Goal: Find specific page/section: Find specific page/section

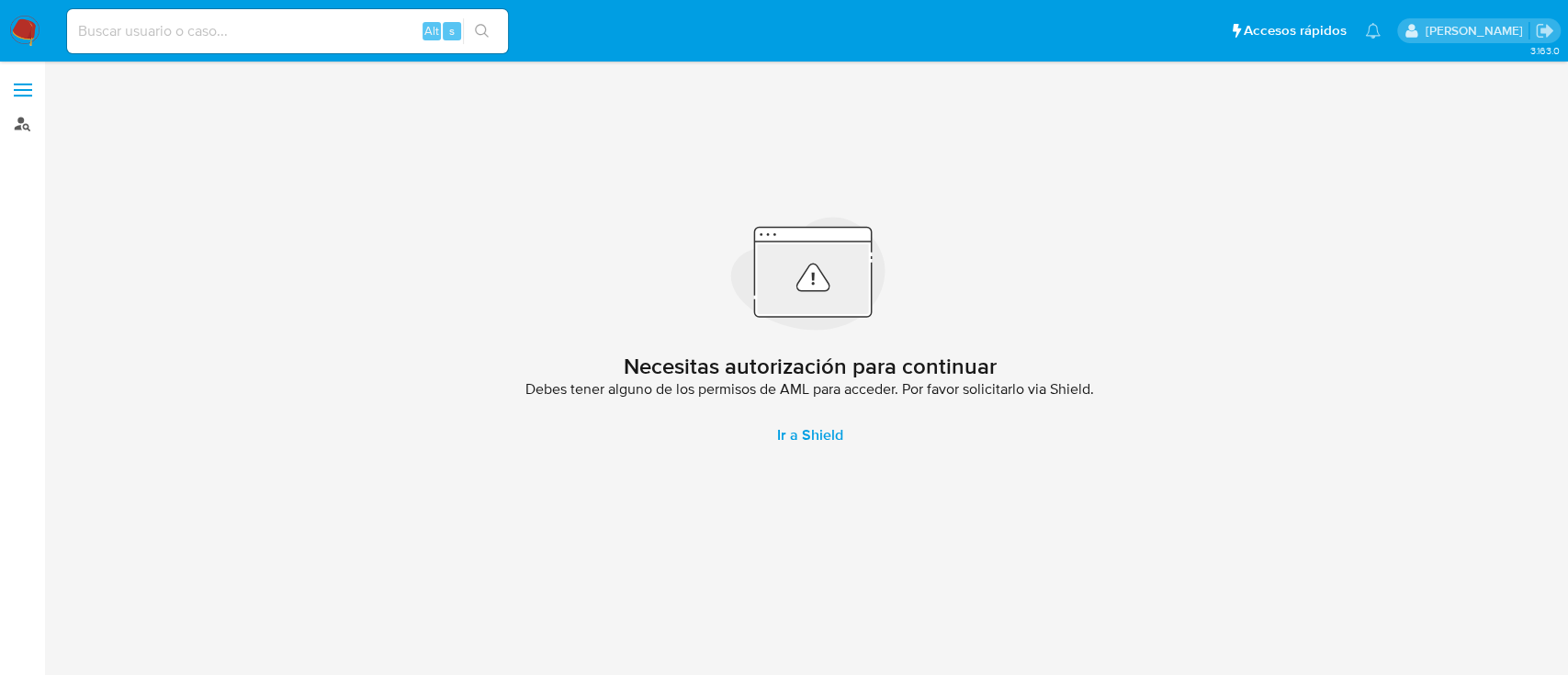
click at [8, 128] on link "Buscador de personas" at bounding box center [109, 124] width 219 height 29
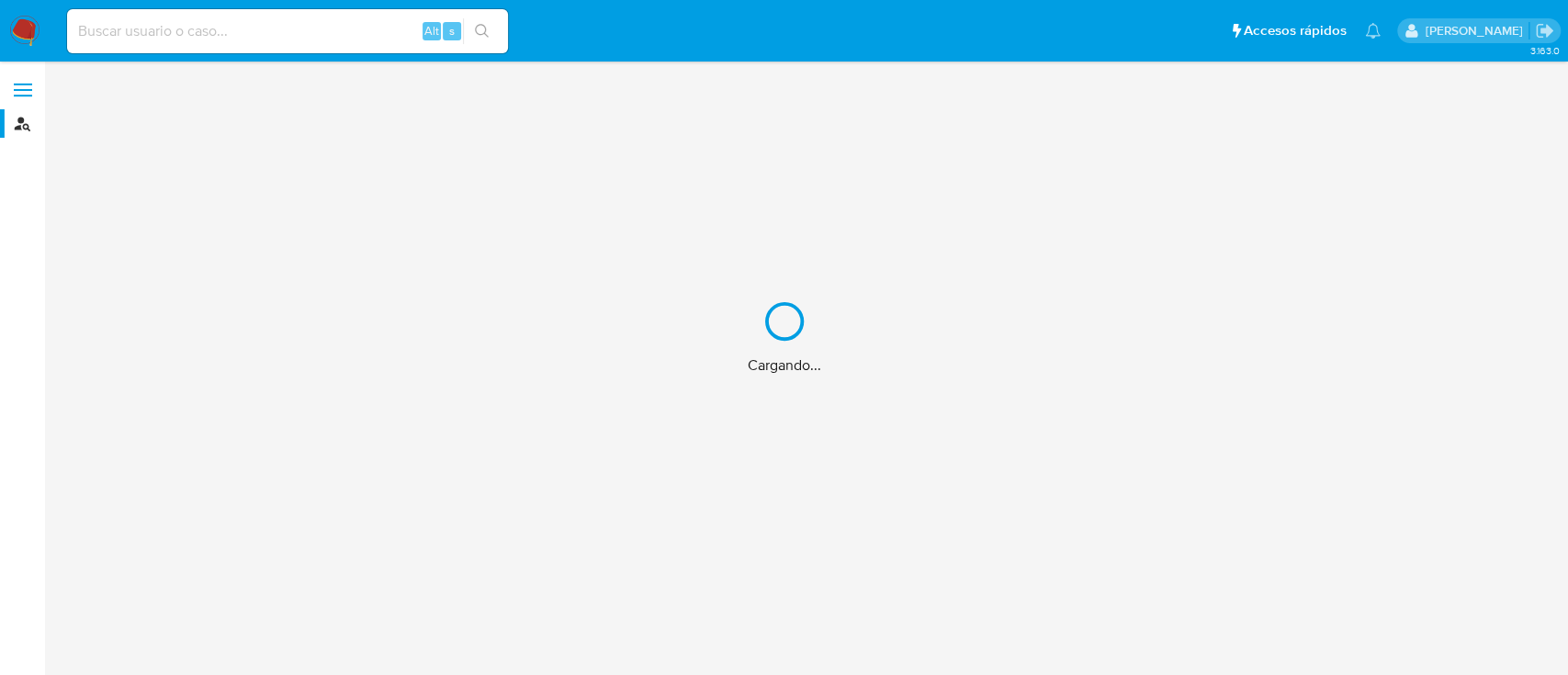
click at [223, 27] on div "Cargando..." at bounding box center [784, 338] width 1568 height 675
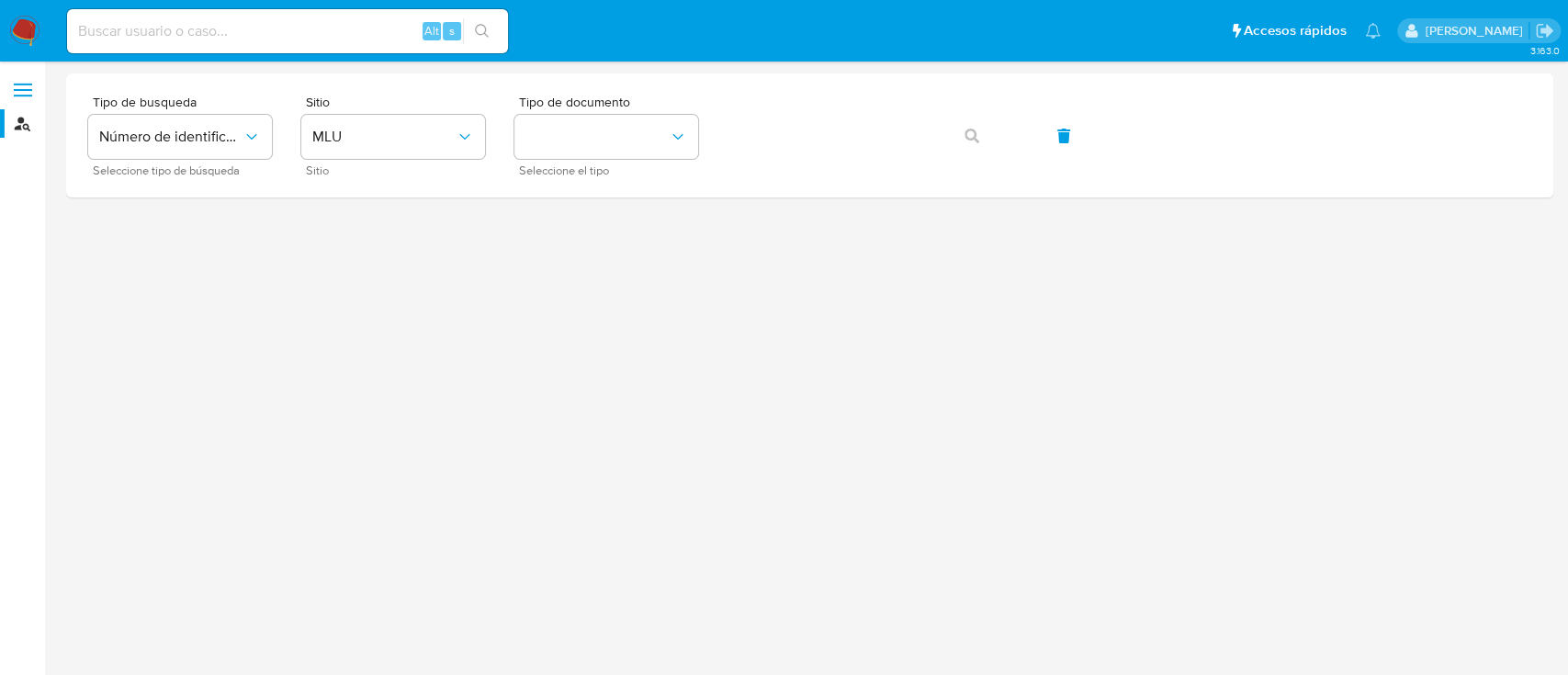
click at [230, 30] on input at bounding box center [288, 31] width 441 height 24
paste input "2719980417"
type input "2719980417"
click at [259, 136] on icon "typeSearch" at bounding box center [251, 136] width 18 height 18
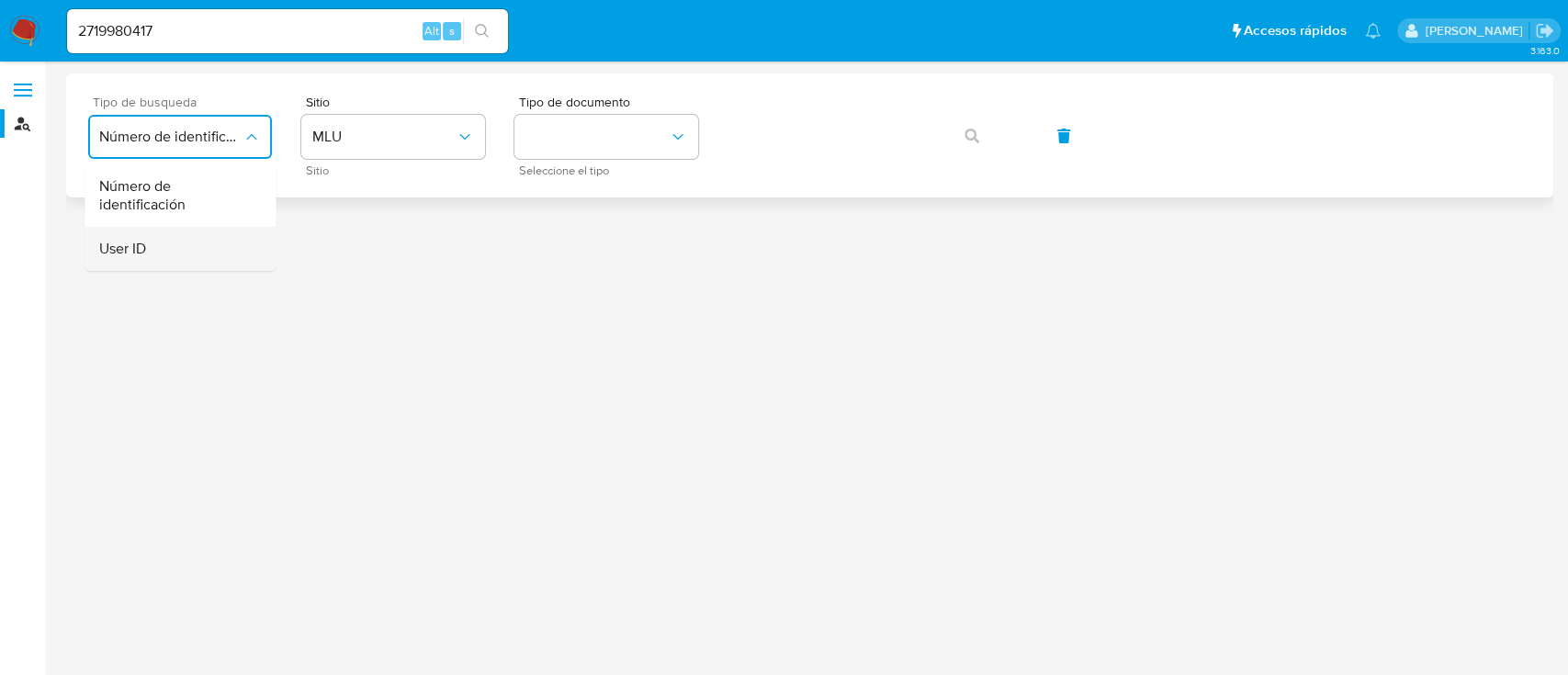
click at [209, 239] on div "User ID" at bounding box center [174, 249] width 151 height 44
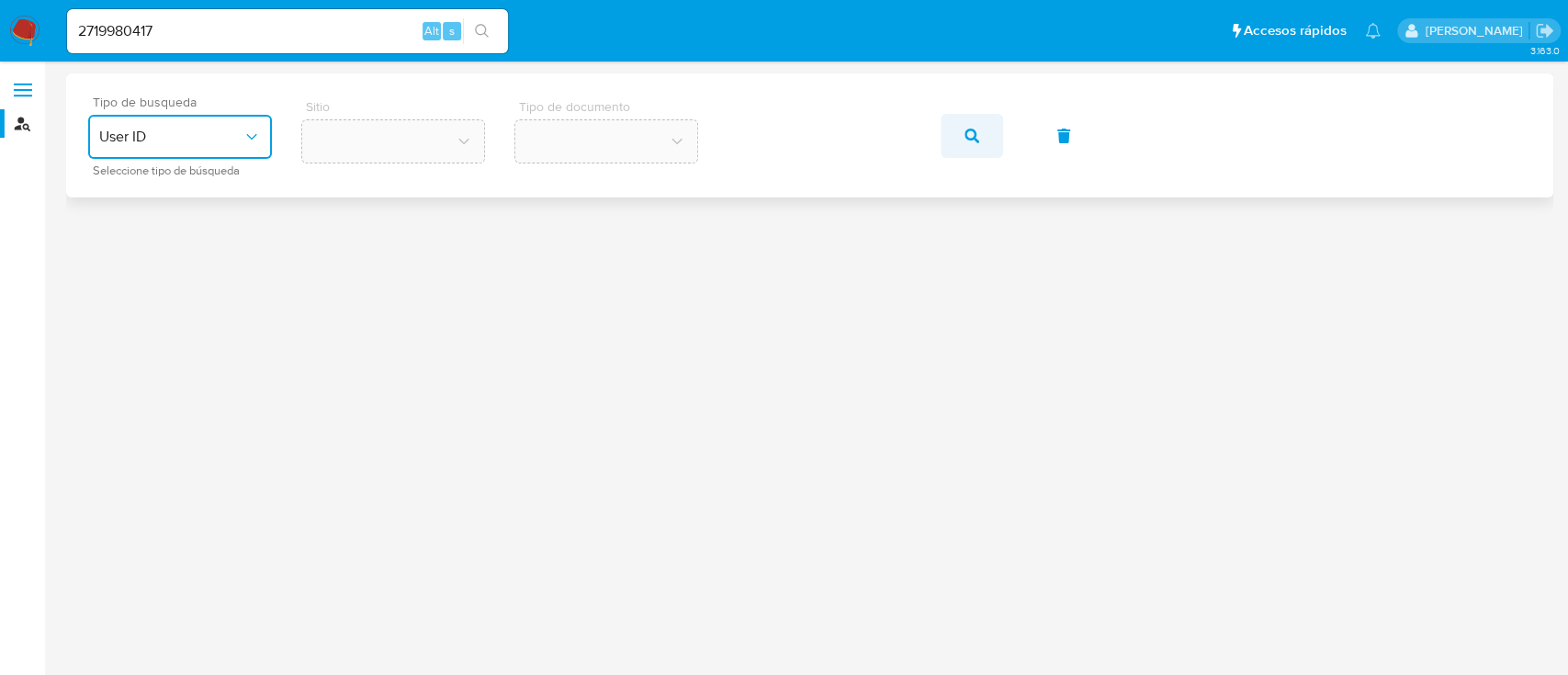
click at [968, 132] on icon "button" at bounding box center [971, 135] width 14 height 14
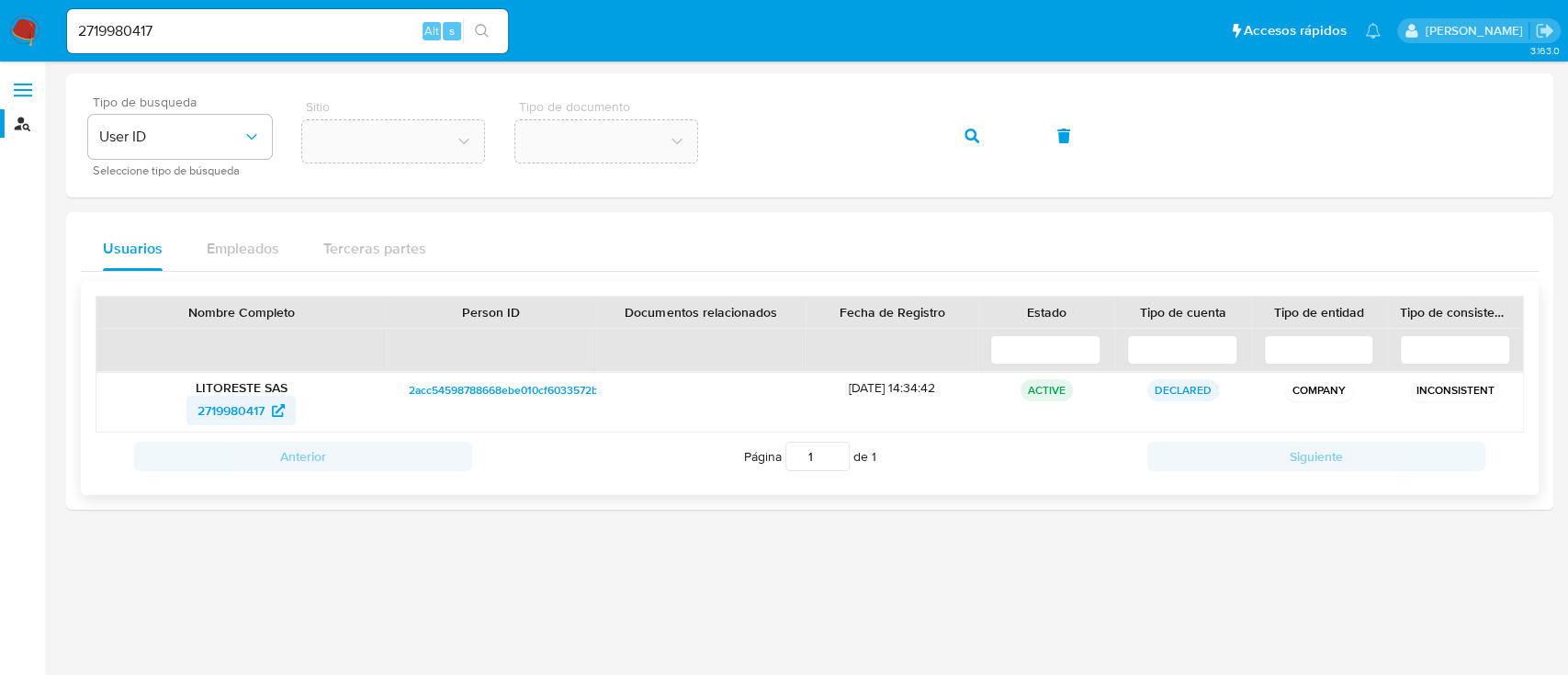
click at [243, 409] on span "2719980417" at bounding box center [231, 410] width 67 height 30
click at [973, 128] on icon "button" at bounding box center [971, 135] width 14 height 14
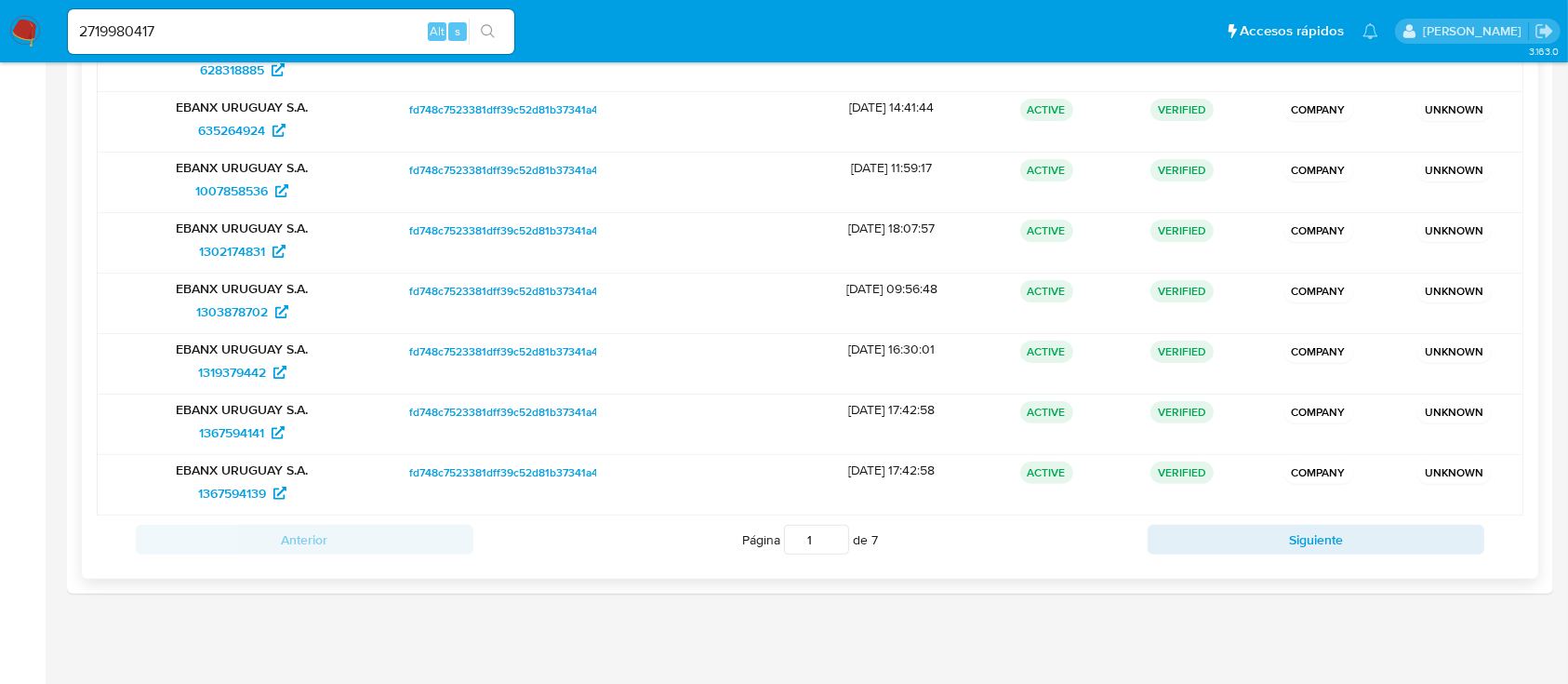
scroll to position [469, 0]
click at [1250, 543] on button "Siguiente" at bounding box center [1317, 537] width 338 height 30
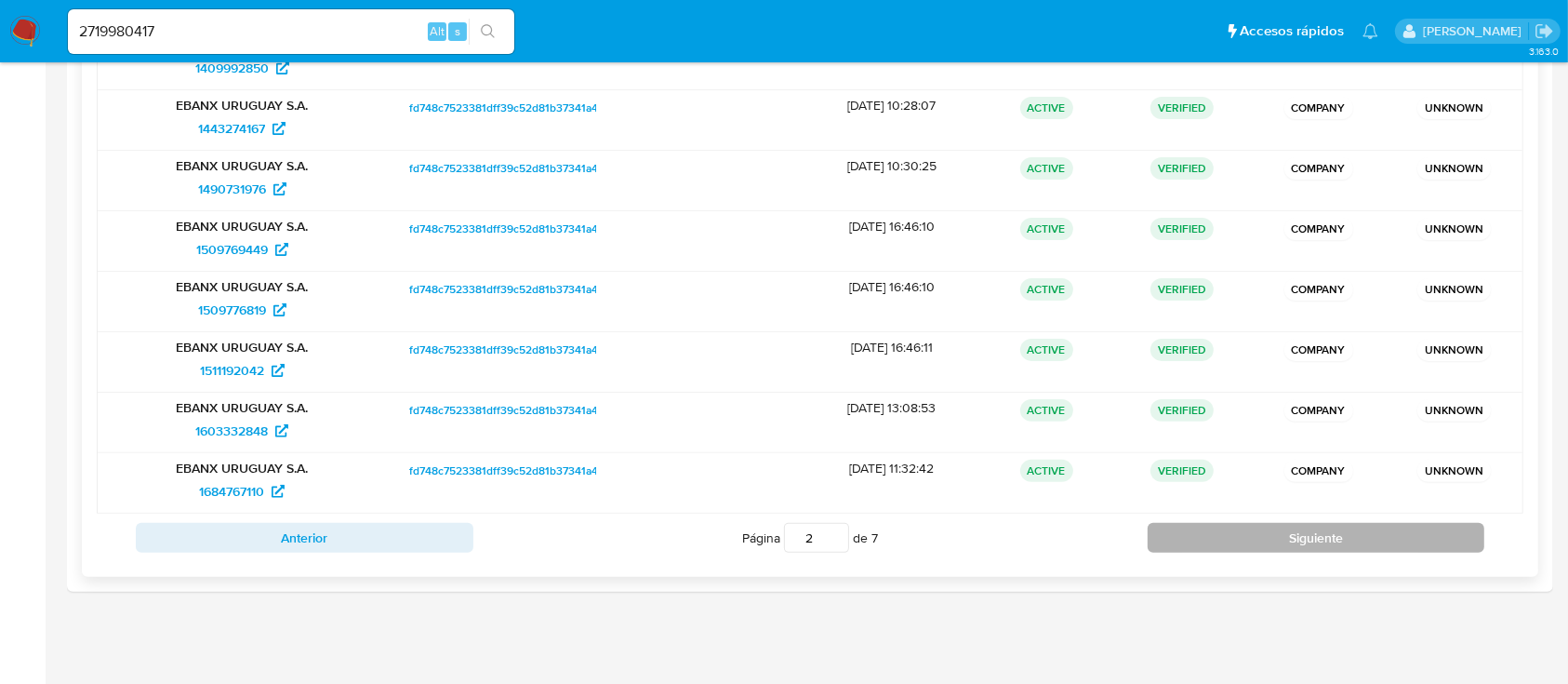
click at [1250, 543] on button "Siguiente" at bounding box center [1317, 537] width 338 height 30
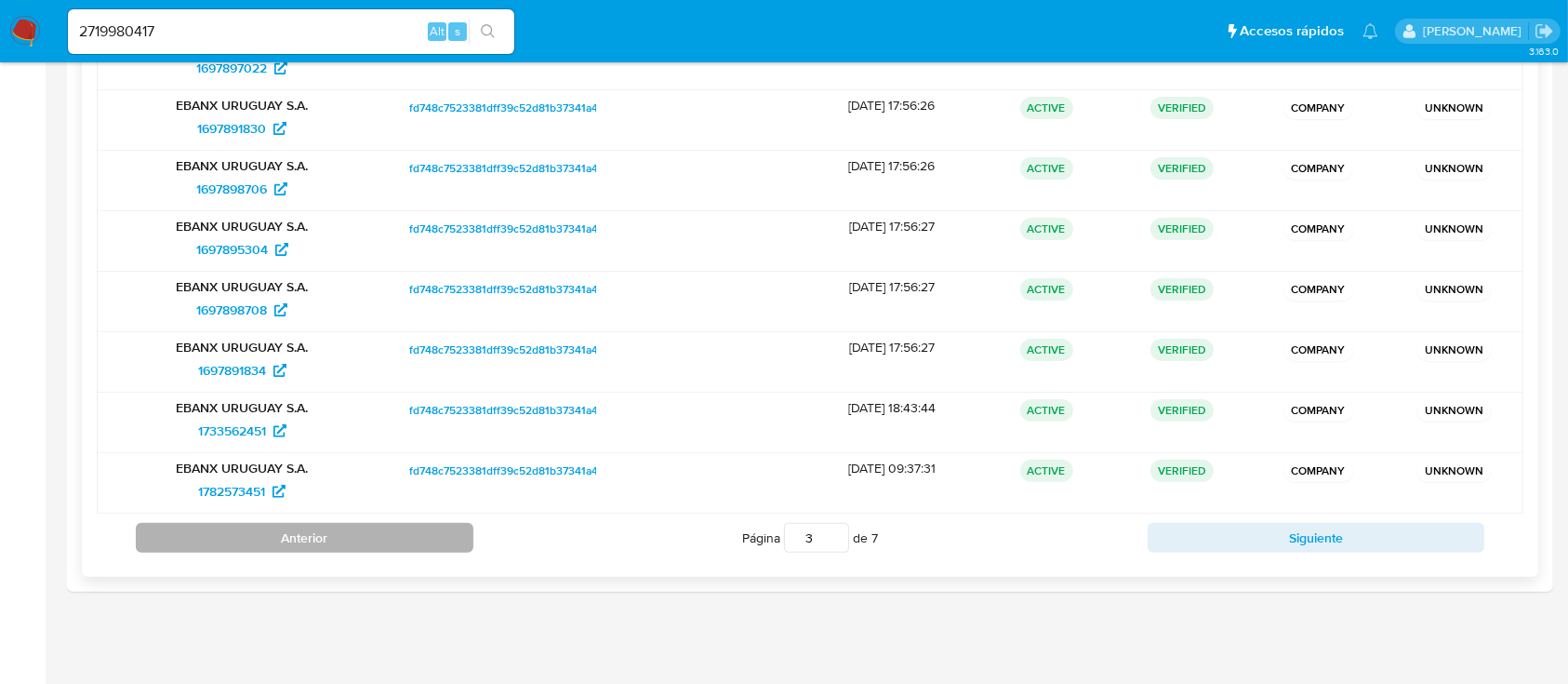
click at [370, 546] on button "Anterior" at bounding box center [305, 537] width 338 height 30
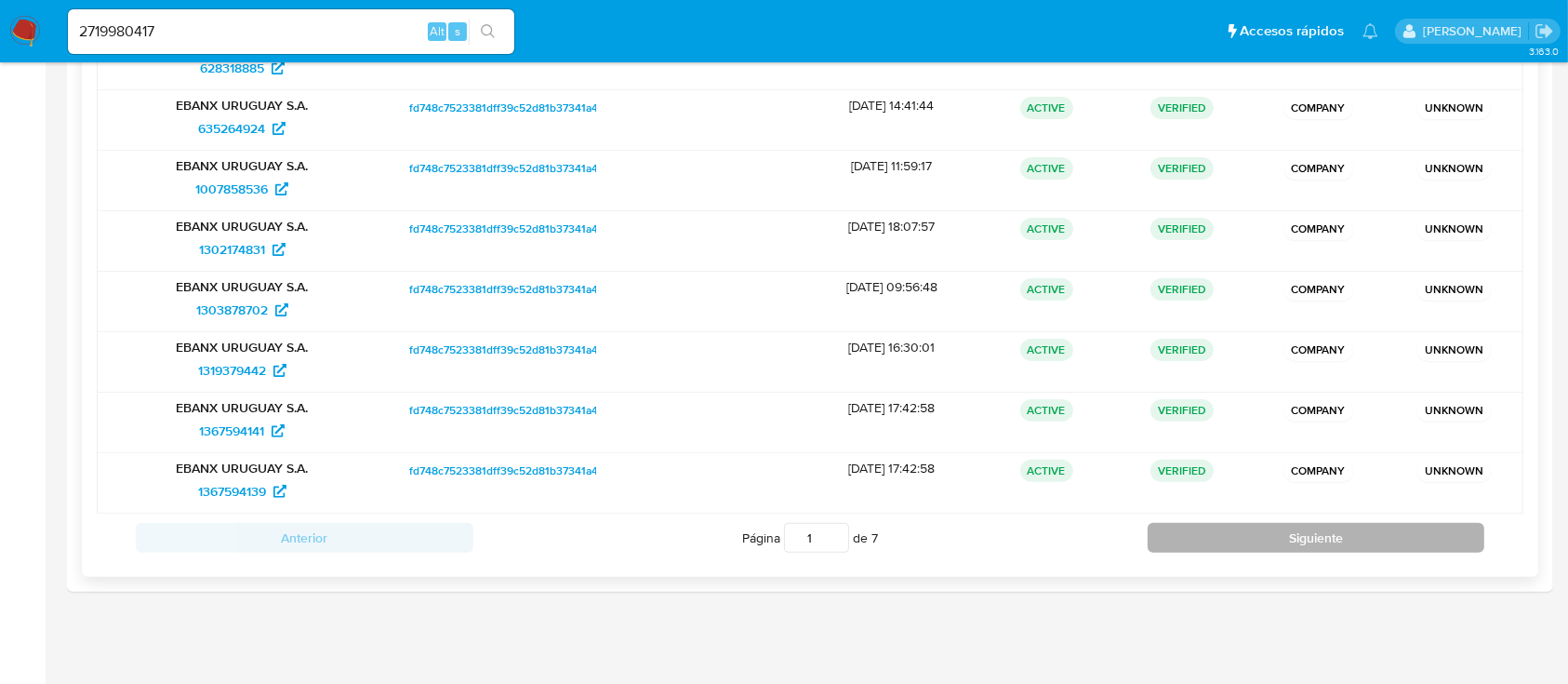
click at [1295, 538] on button "Siguiente" at bounding box center [1317, 537] width 338 height 30
click at [1253, 540] on button "Siguiente" at bounding box center [1317, 537] width 338 height 30
click at [1309, 534] on button "Siguiente" at bounding box center [1317, 537] width 338 height 30
click at [1272, 543] on button "Siguiente" at bounding box center [1317, 537] width 338 height 30
click at [1305, 543] on button "Siguiente" at bounding box center [1317, 537] width 338 height 30
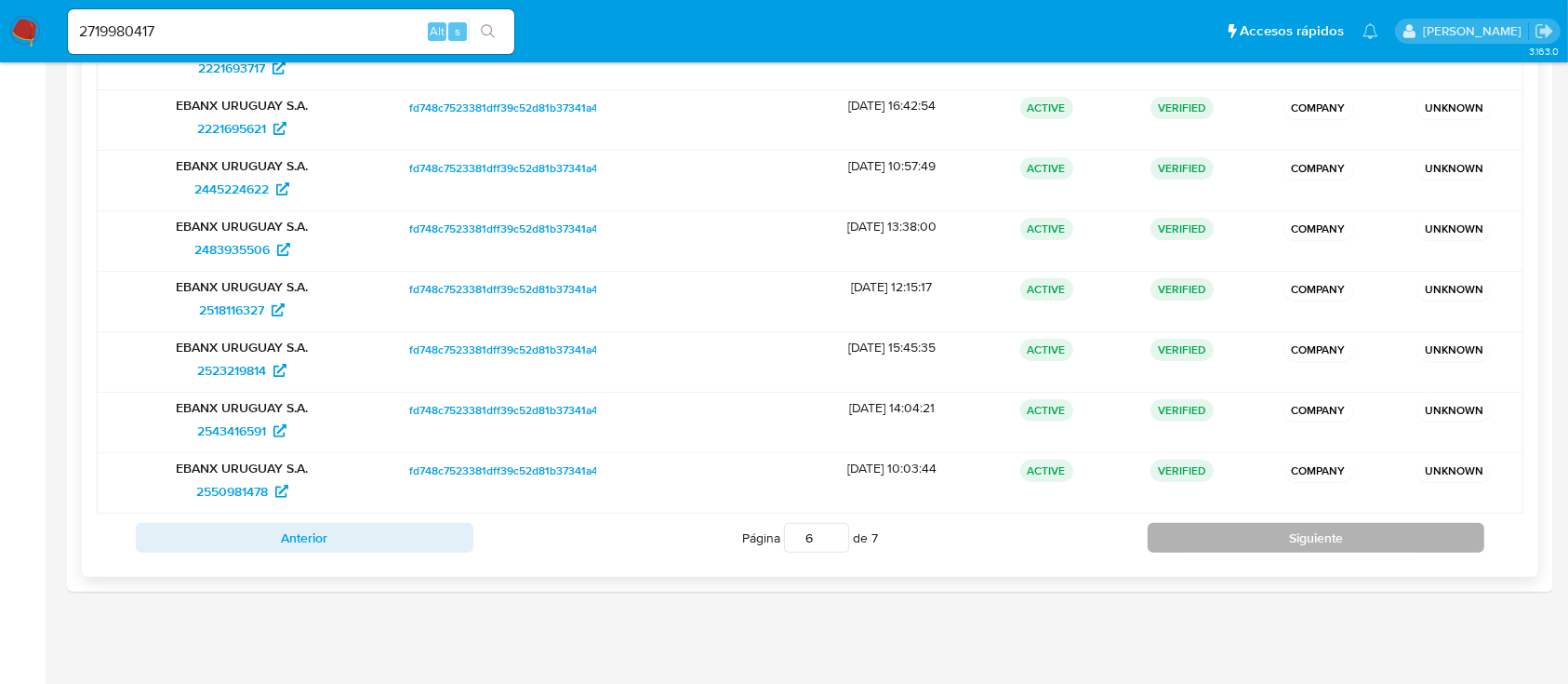
click at [1290, 530] on button "Siguiente" at bounding box center [1317, 537] width 338 height 30
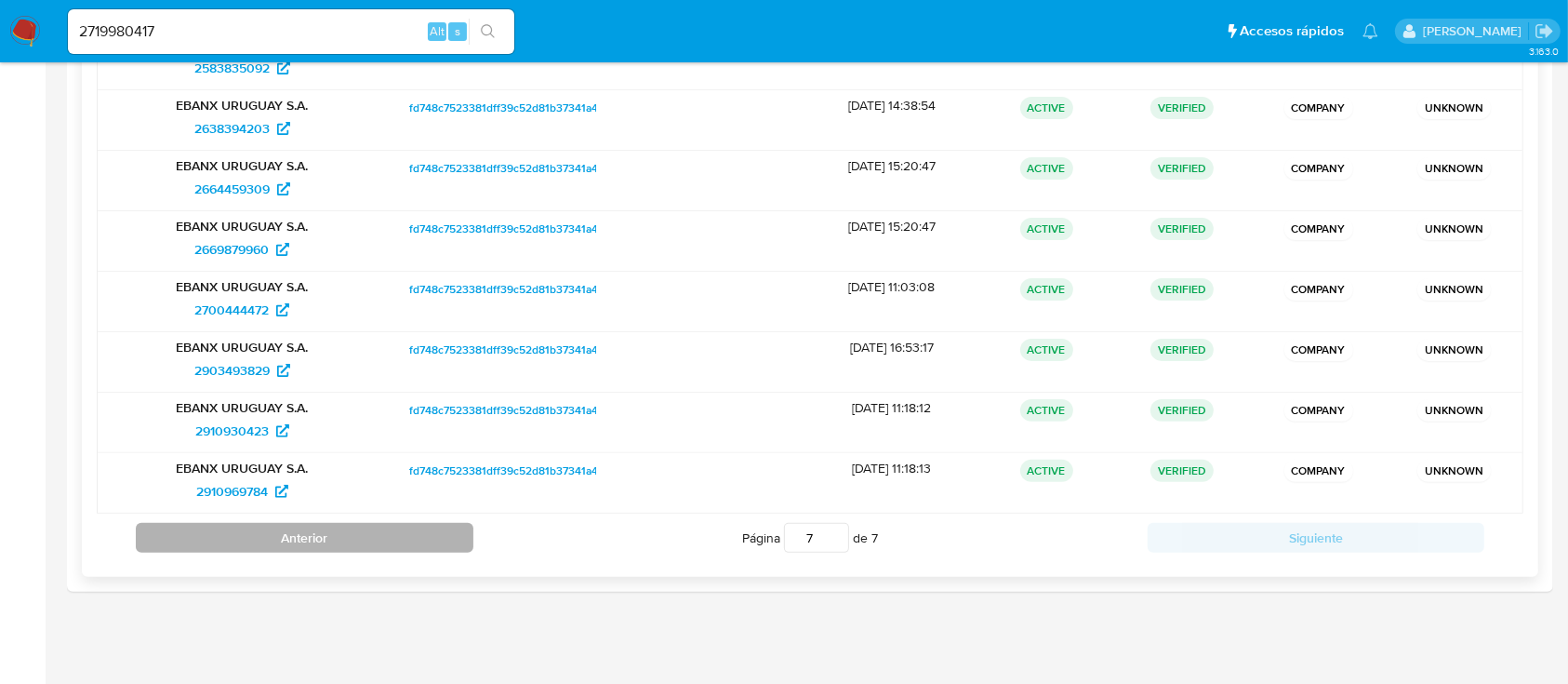
click at [430, 543] on button "Anterior" at bounding box center [305, 537] width 338 height 30
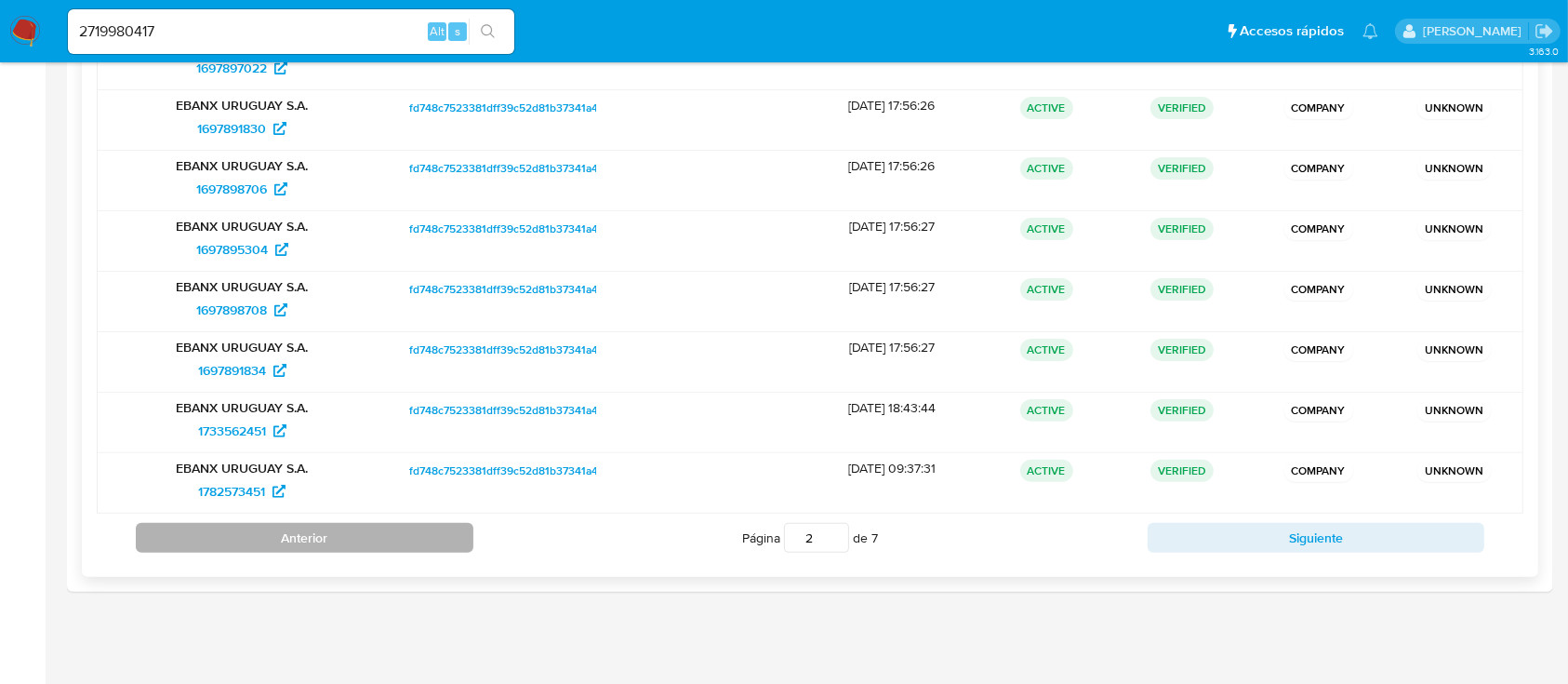
click at [430, 543] on button "Anterior" at bounding box center [305, 537] width 338 height 30
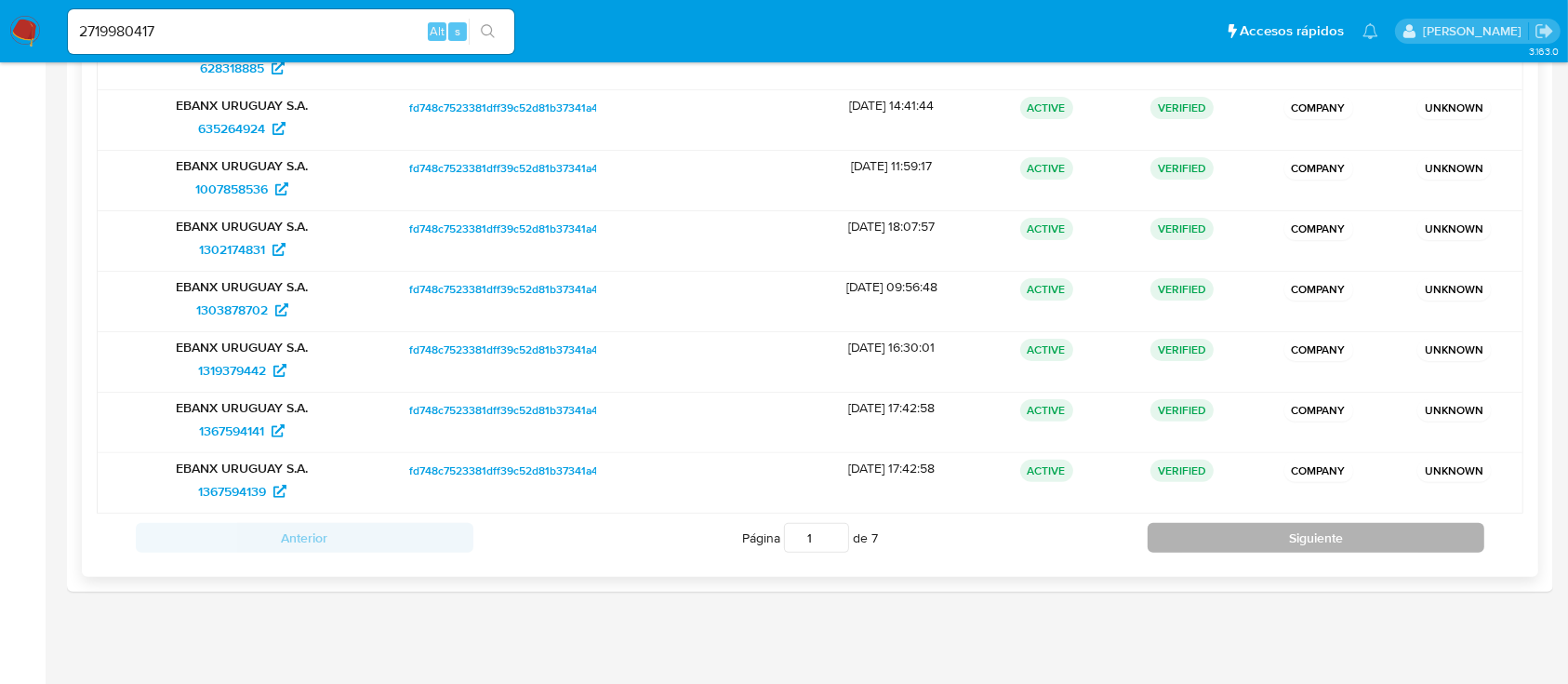
click at [1291, 536] on button "Siguiente" at bounding box center [1317, 537] width 338 height 30
click at [1194, 546] on button "Siguiente" at bounding box center [1317, 537] width 338 height 30
click at [1235, 541] on button "Siguiente" at bounding box center [1317, 537] width 338 height 30
click at [1281, 533] on button "Siguiente" at bounding box center [1317, 537] width 338 height 30
click at [1364, 540] on button "Siguiente" at bounding box center [1317, 537] width 338 height 30
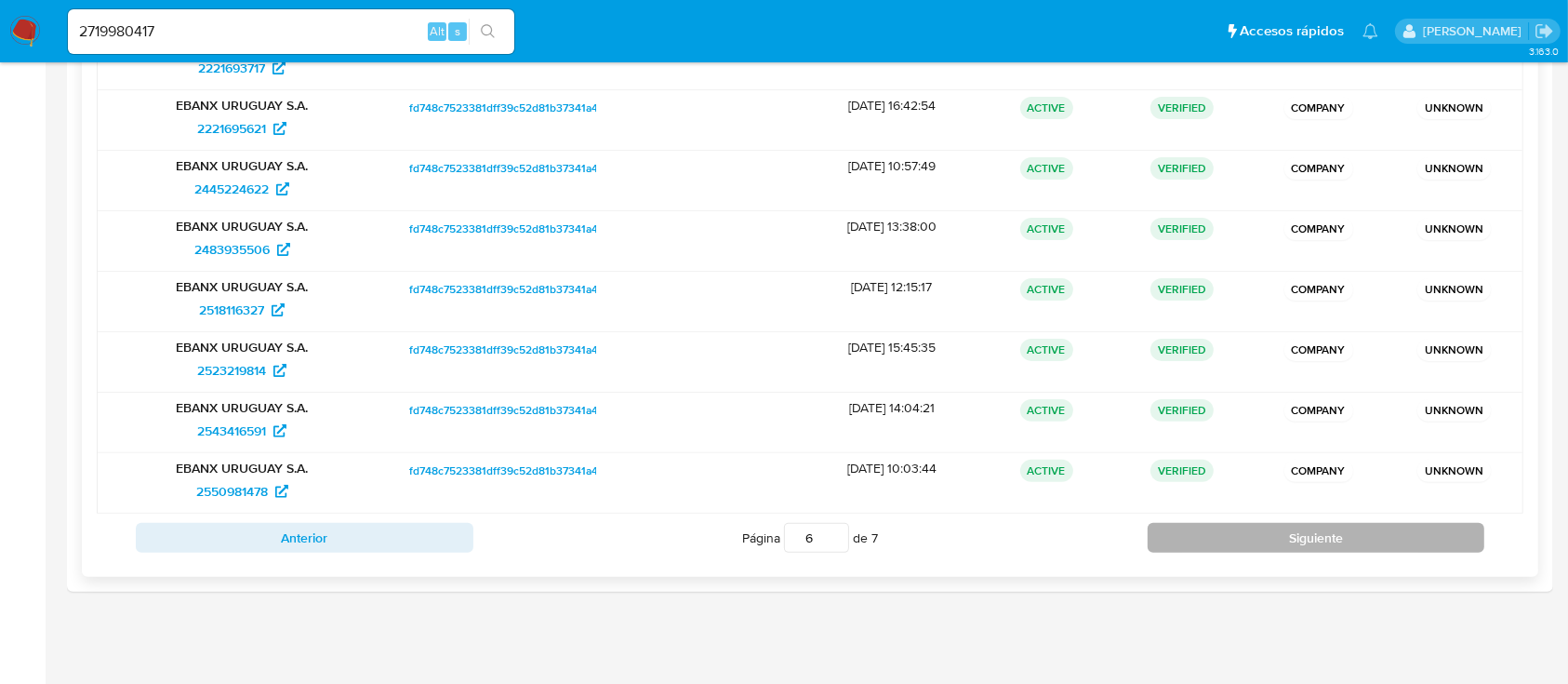
click at [1250, 546] on button "Siguiente" at bounding box center [1317, 537] width 338 height 30
type input "7"
click at [240, 428] on span "2910930423" at bounding box center [232, 430] width 74 height 30
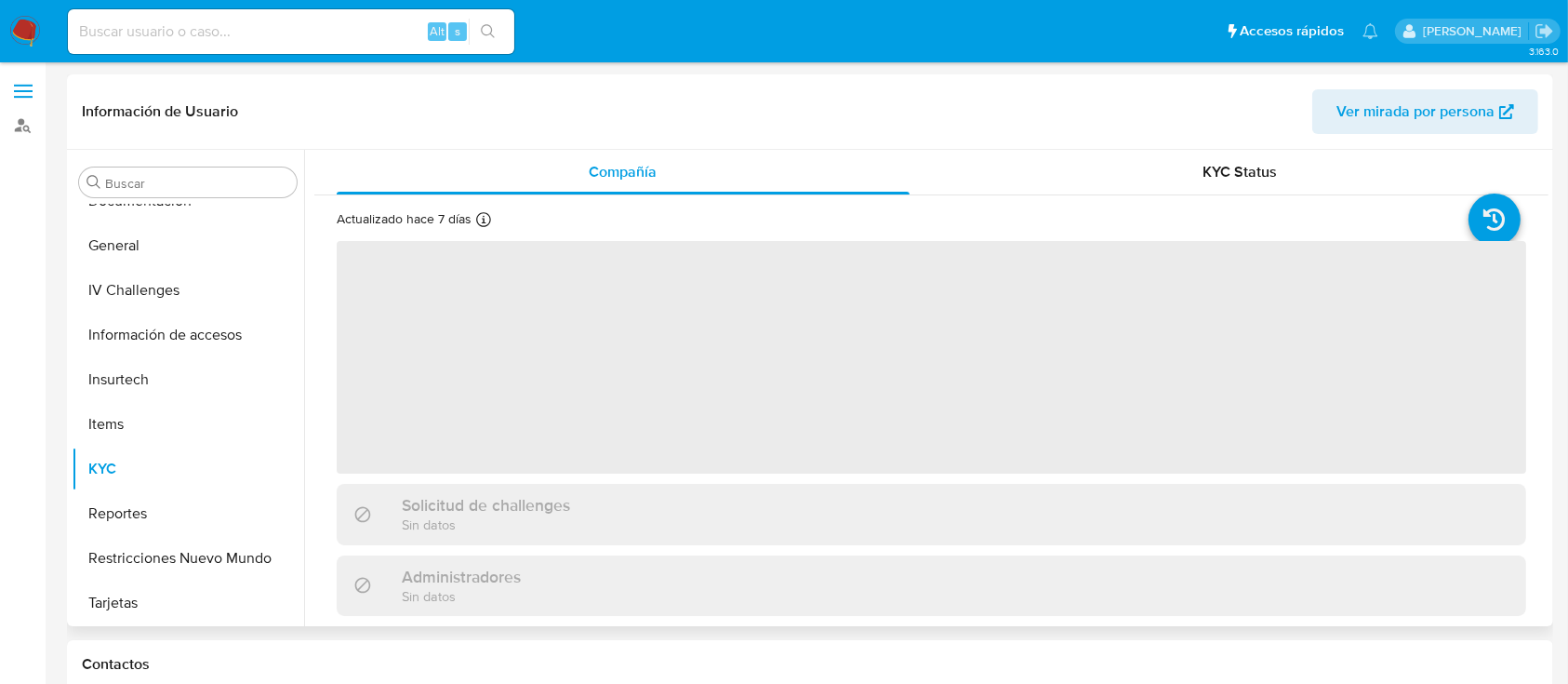
scroll to position [474, 0]
select select "10"
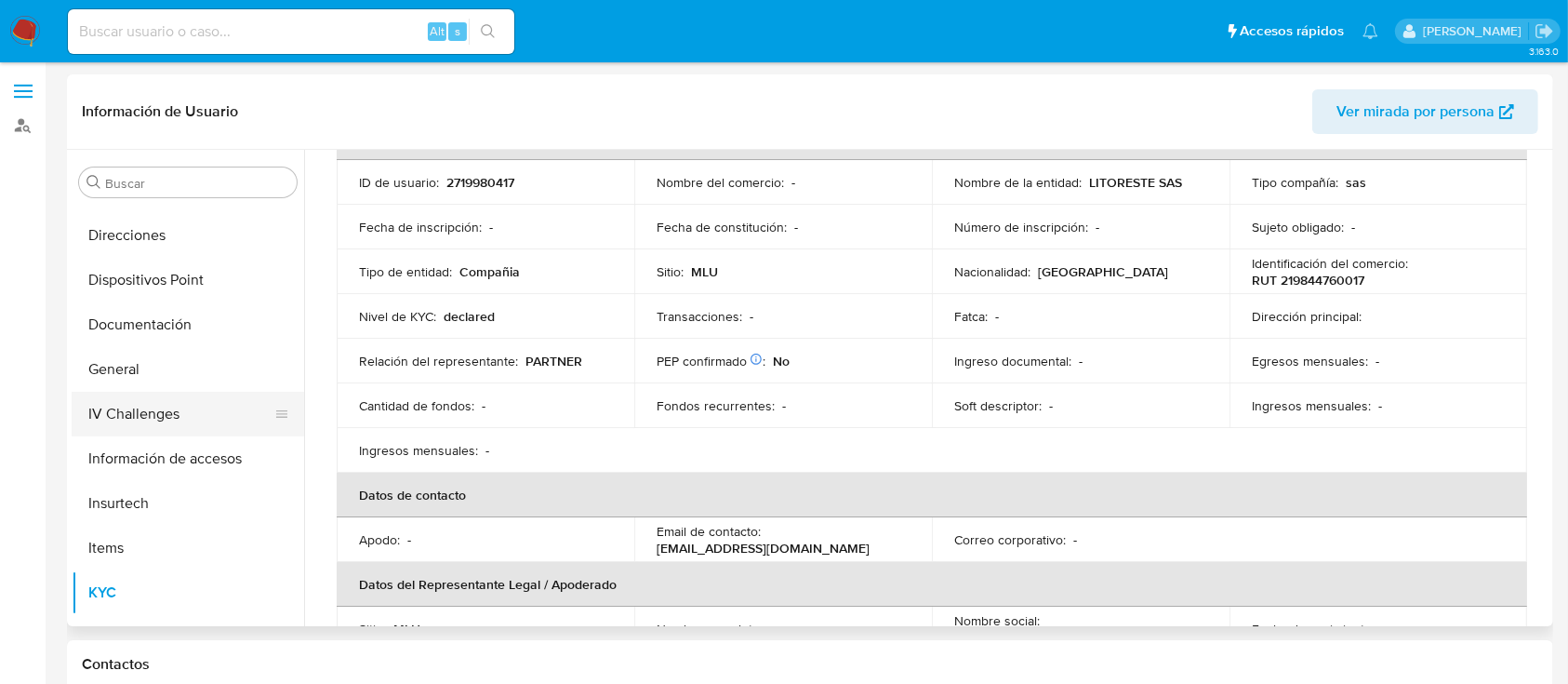
scroll to position [225, 0]
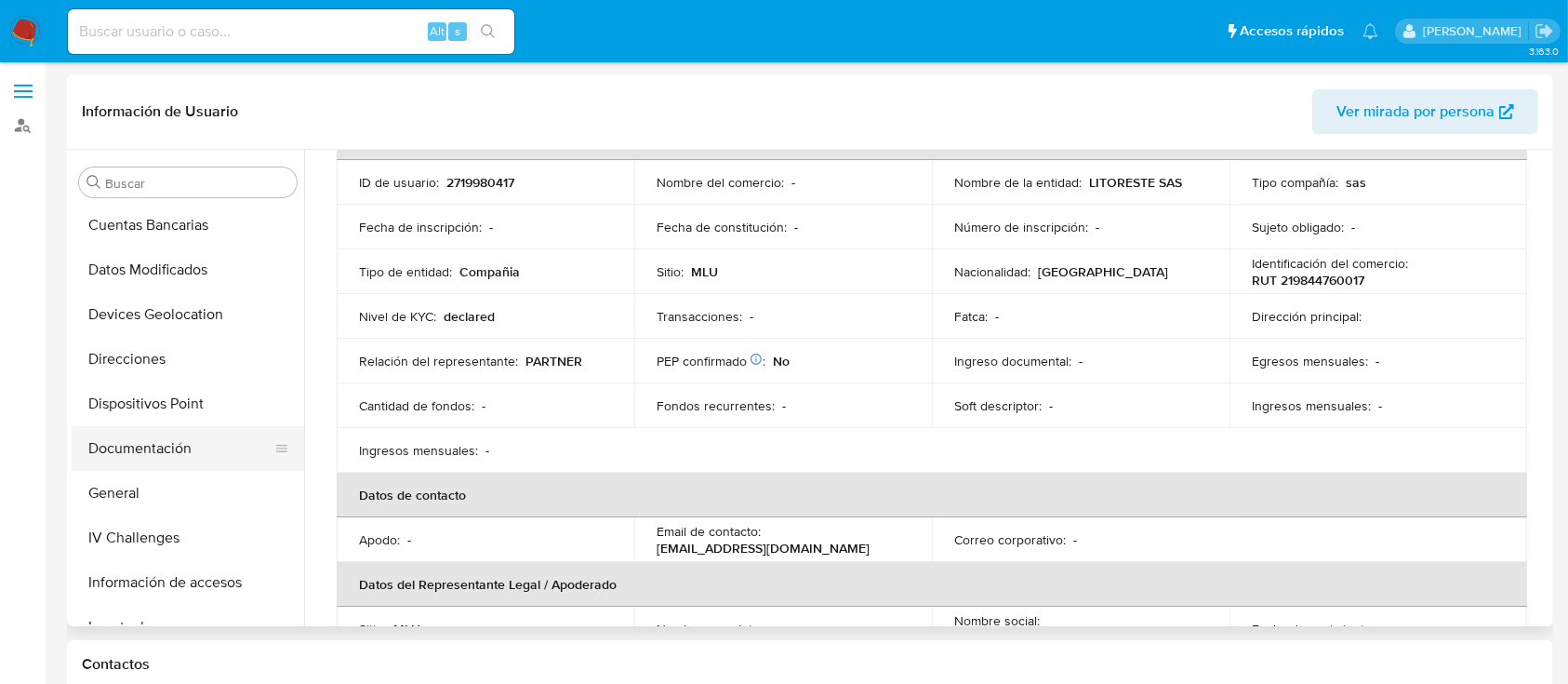
click at [139, 451] on button "Documentación" at bounding box center [181, 449] width 217 height 45
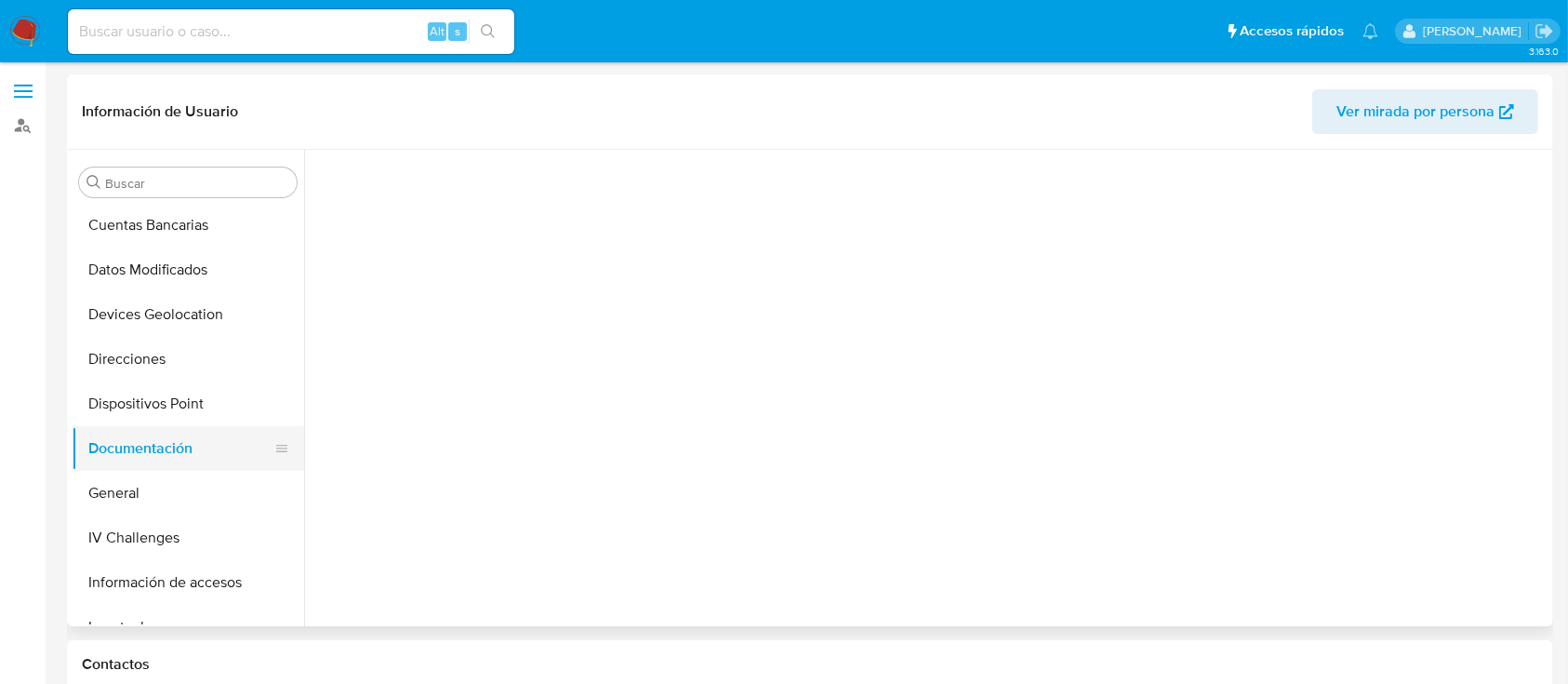
scroll to position [0, 0]
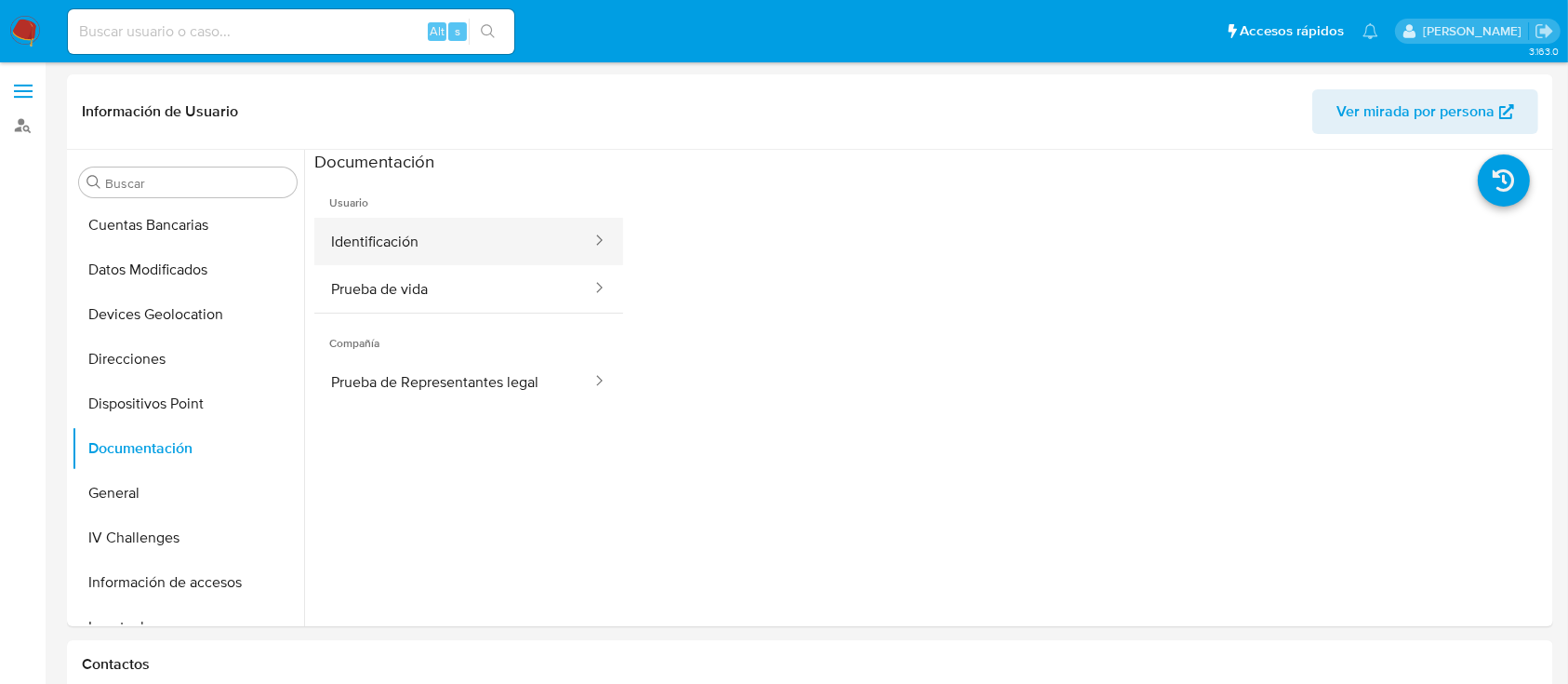
click at [410, 238] on button "Identificación" at bounding box center [453, 241] width 279 height 48
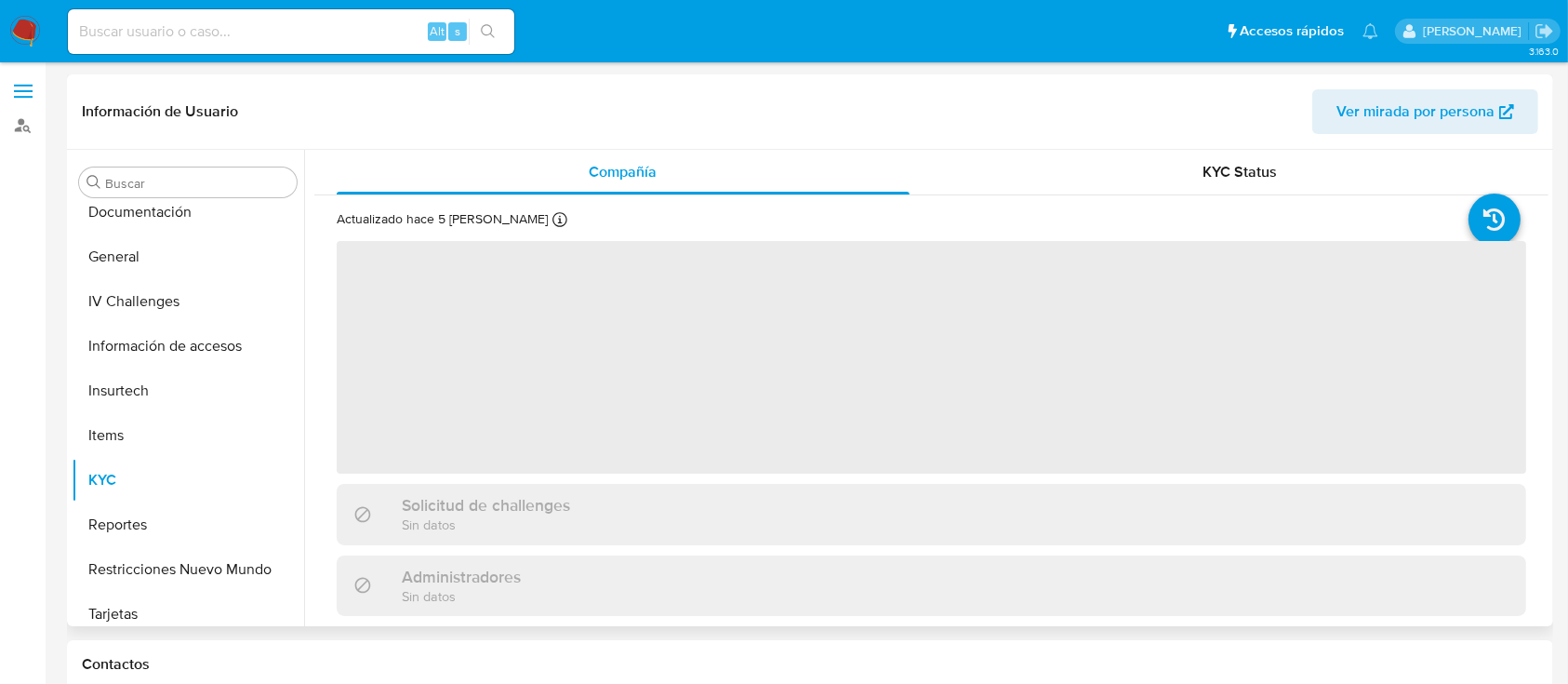
scroll to position [474, 0]
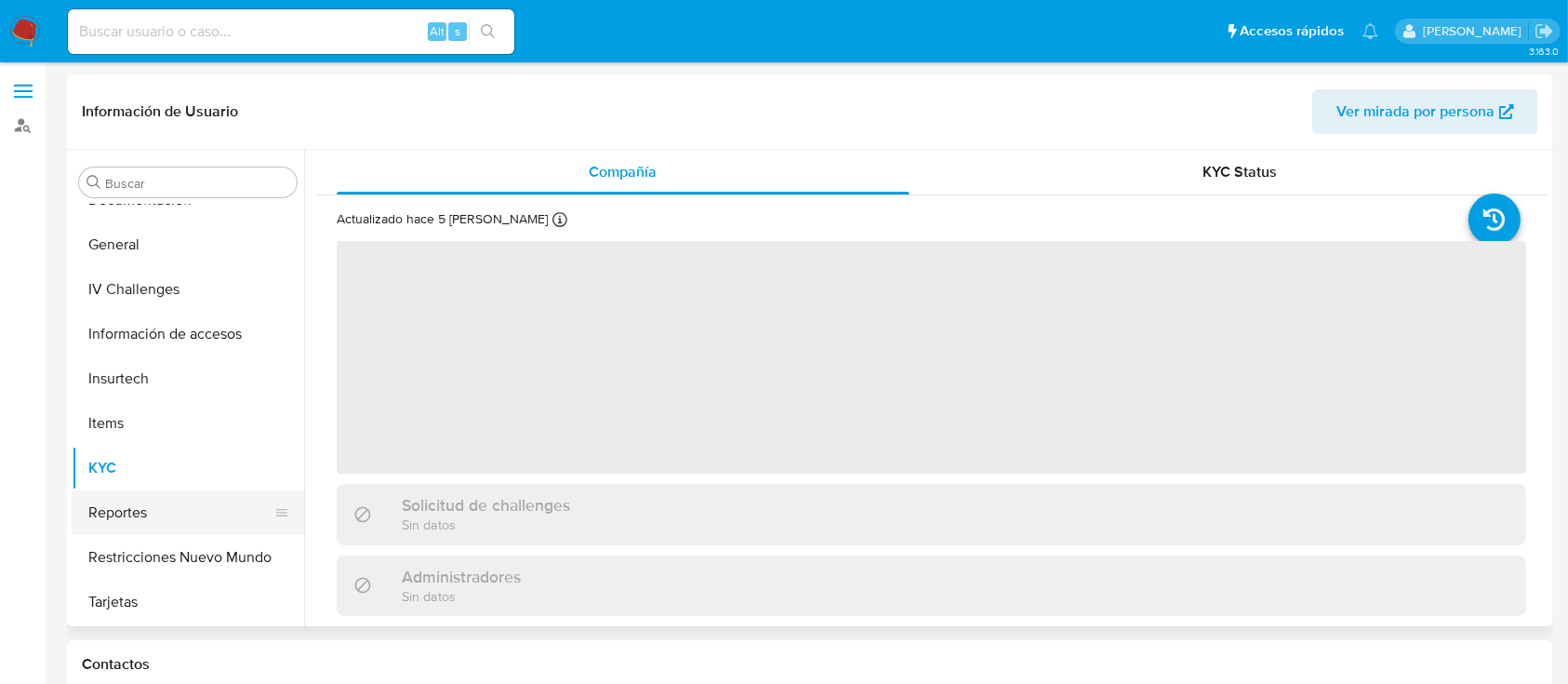
select select "10"
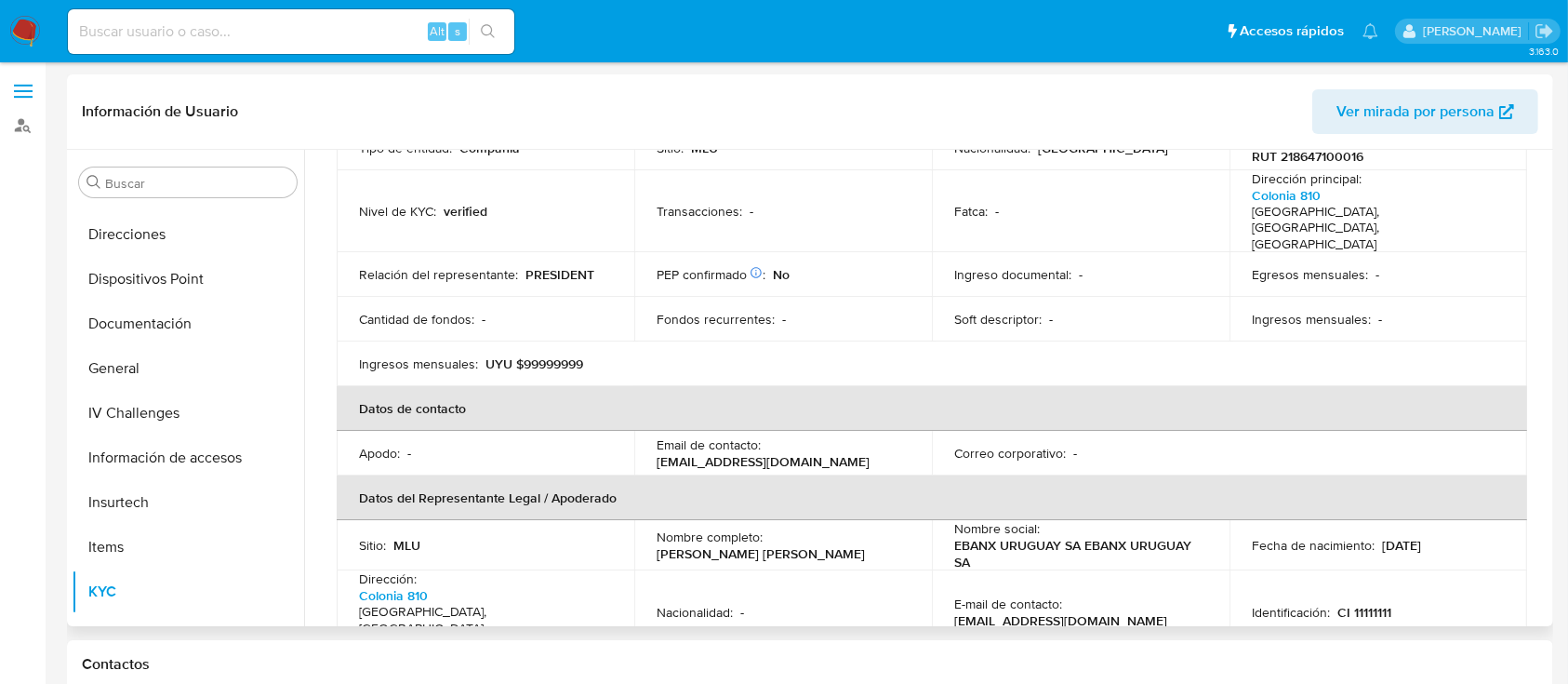
scroll to position [496, 0]
